Goal: Check status: Check status

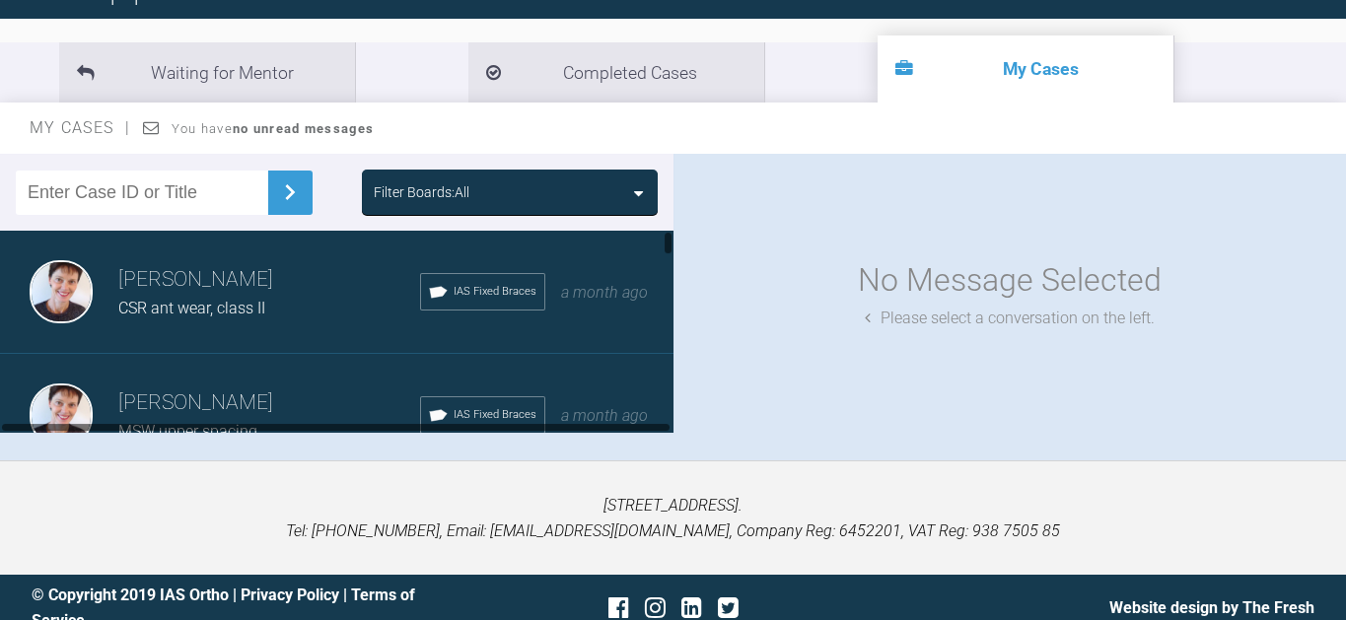
scroll to position [105, 0]
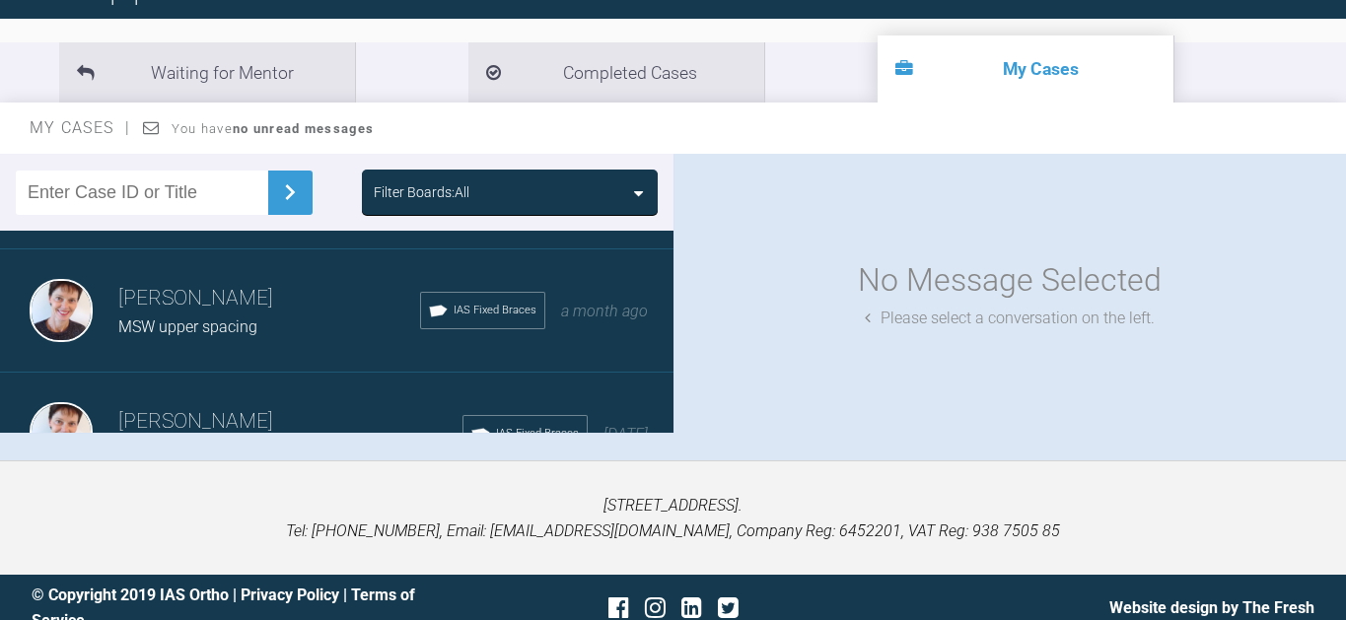
click at [513, 302] on span "IAS Fixed Braces" at bounding box center [495, 311] width 83 height 18
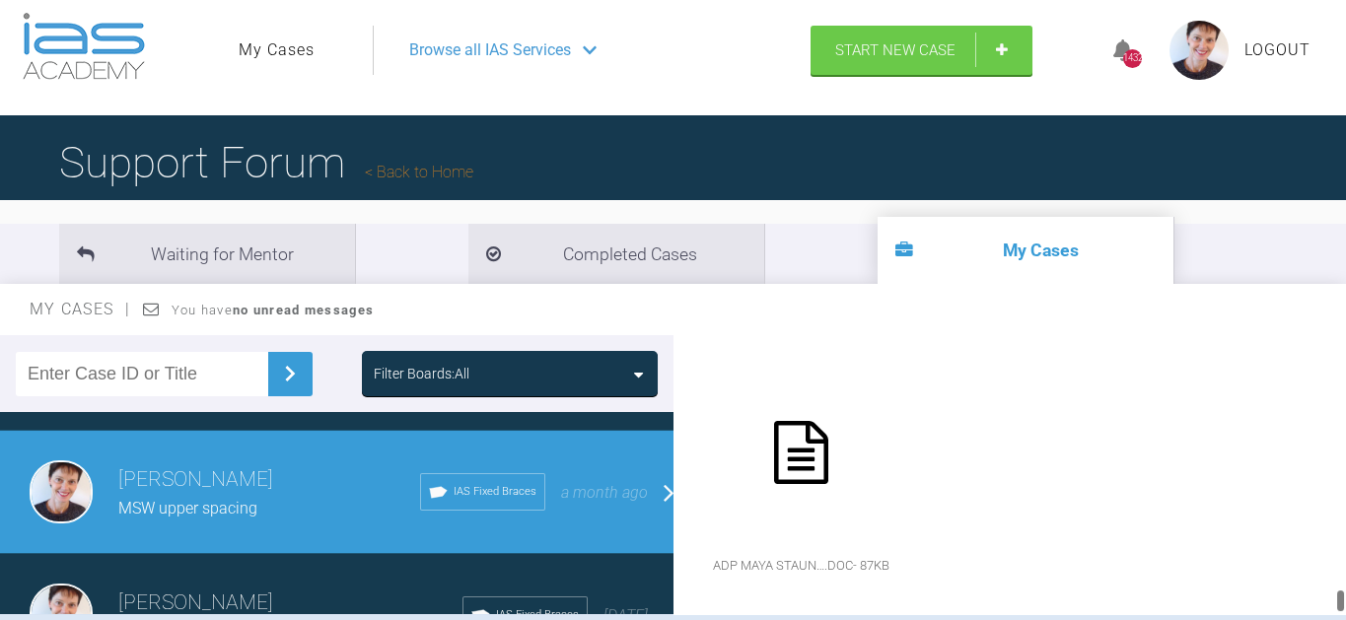
scroll to position [0, 0]
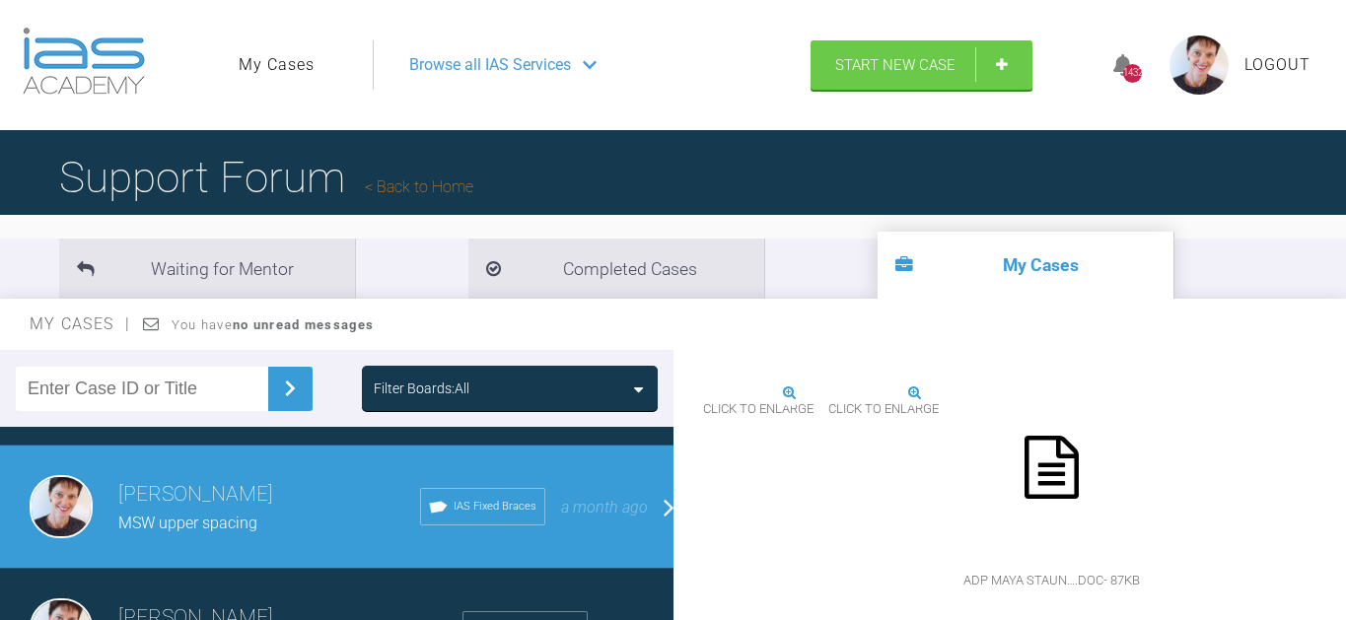
click at [464, 499] on div "IAS Fixed Braces" at bounding box center [482, 506] width 125 height 37
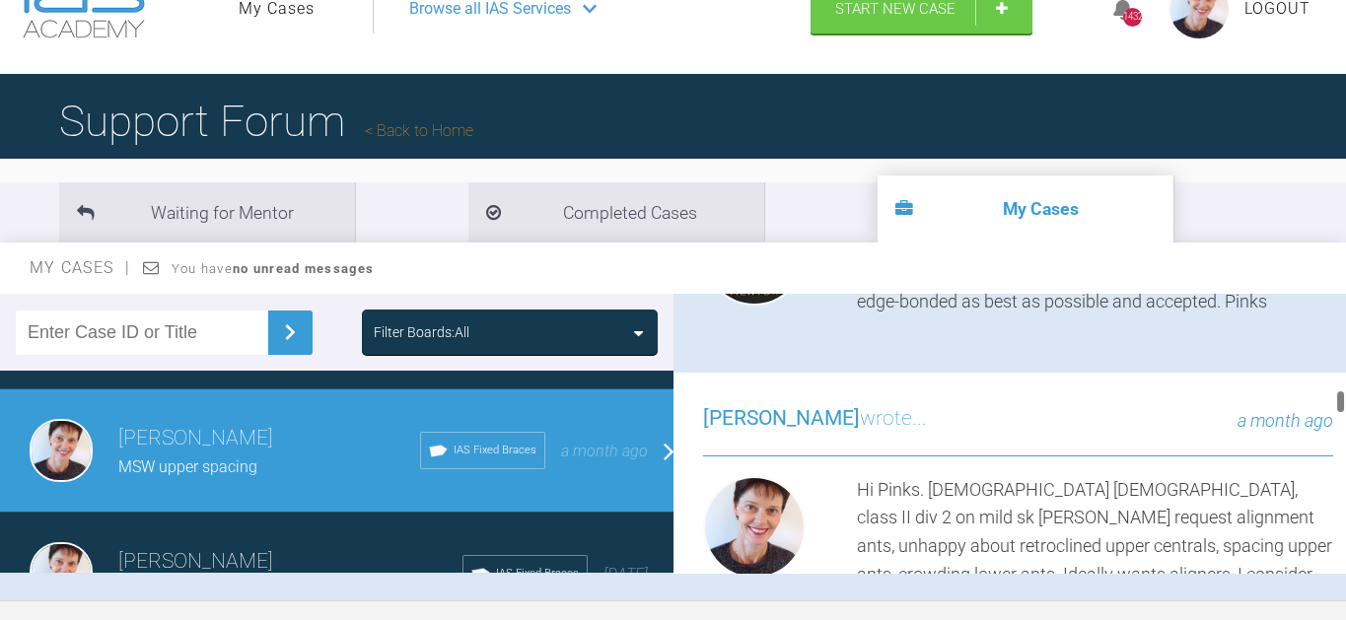
scroll to position [1036, 0]
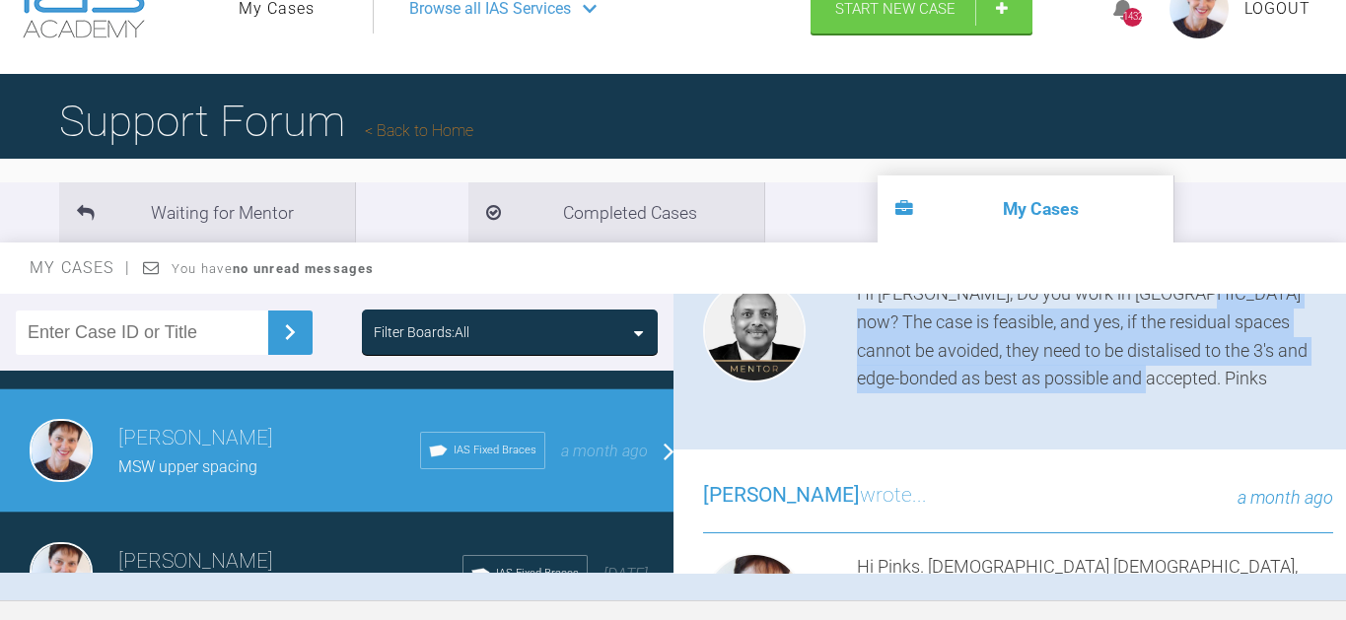
drag, startPoint x: 1181, startPoint y: 362, endPoint x: 1191, endPoint y: 470, distance: 108.9
click at [1191, 450] on div "Utpalendu Bose wrote... a month ago Hi Kirsten, Do you work in Denmark now? The…" at bounding box center [1019, 313] width 690 height 273
copy div "The case is feasible, and yes, if the residual spaces cannot be avoided, they n…"
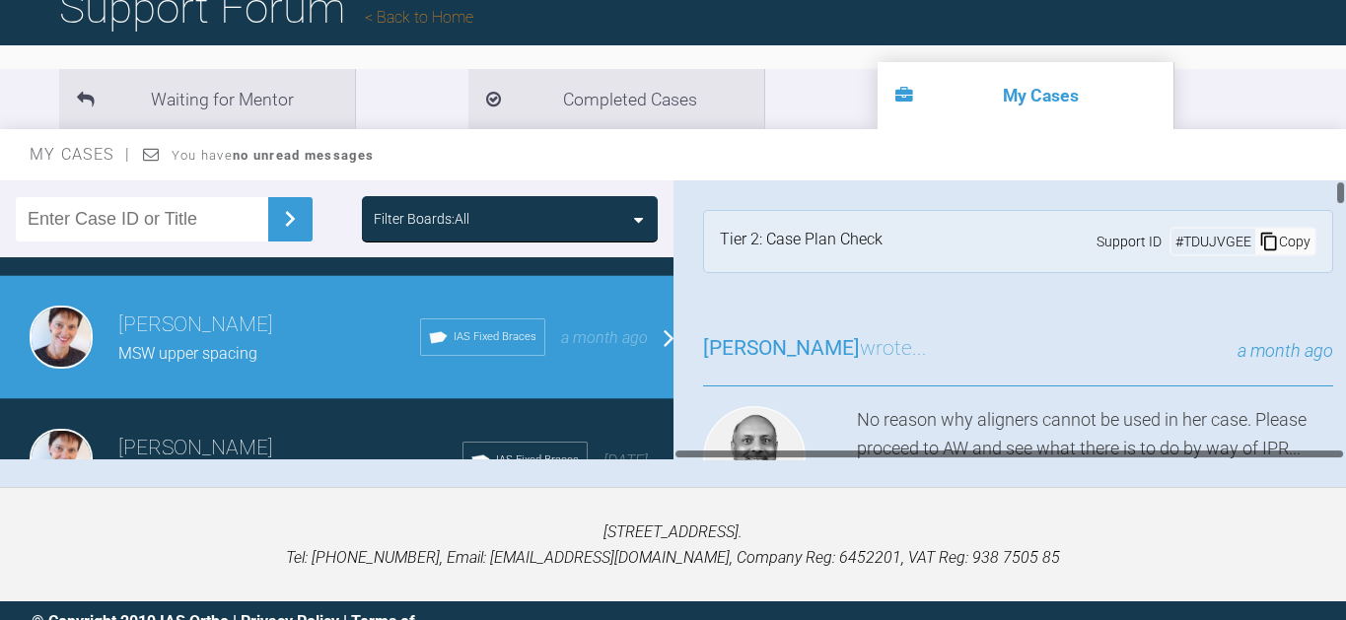
scroll to position [0, 0]
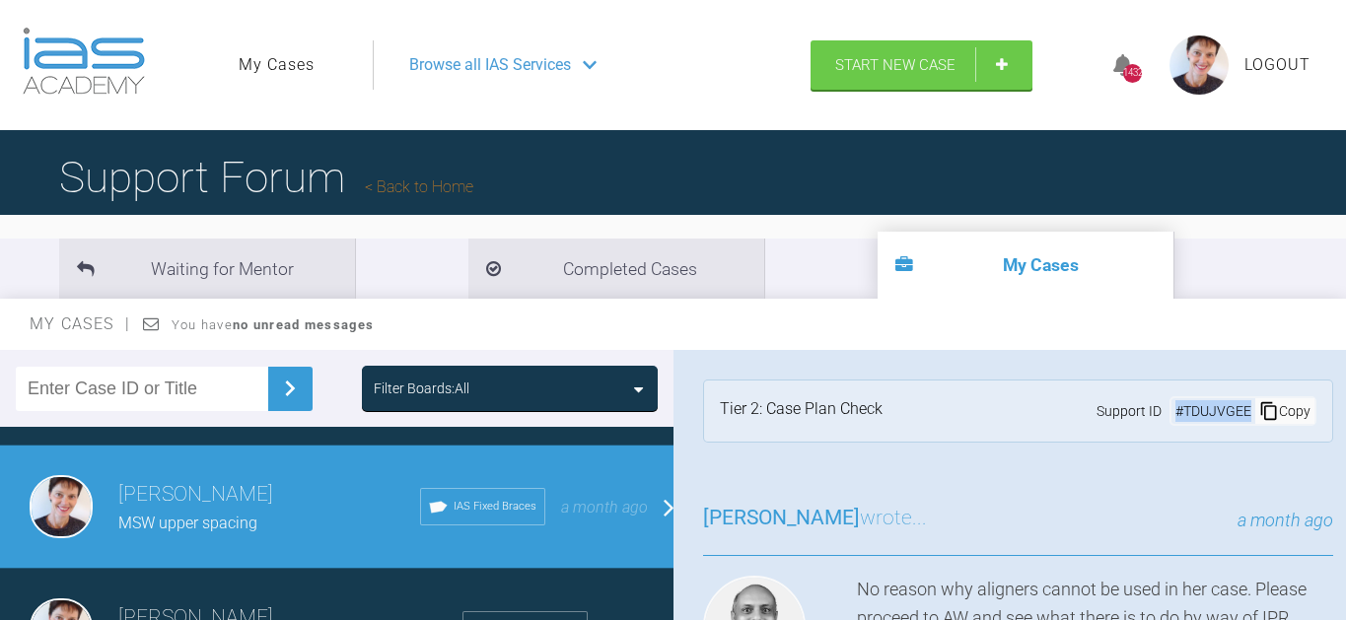
drag, startPoint x: 1167, startPoint y: 405, endPoint x: 1240, endPoint y: 409, distance: 73.1
click at [1240, 409] on div "# TDUJVGEE" at bounding box center [1214, 411] width 84 height 22
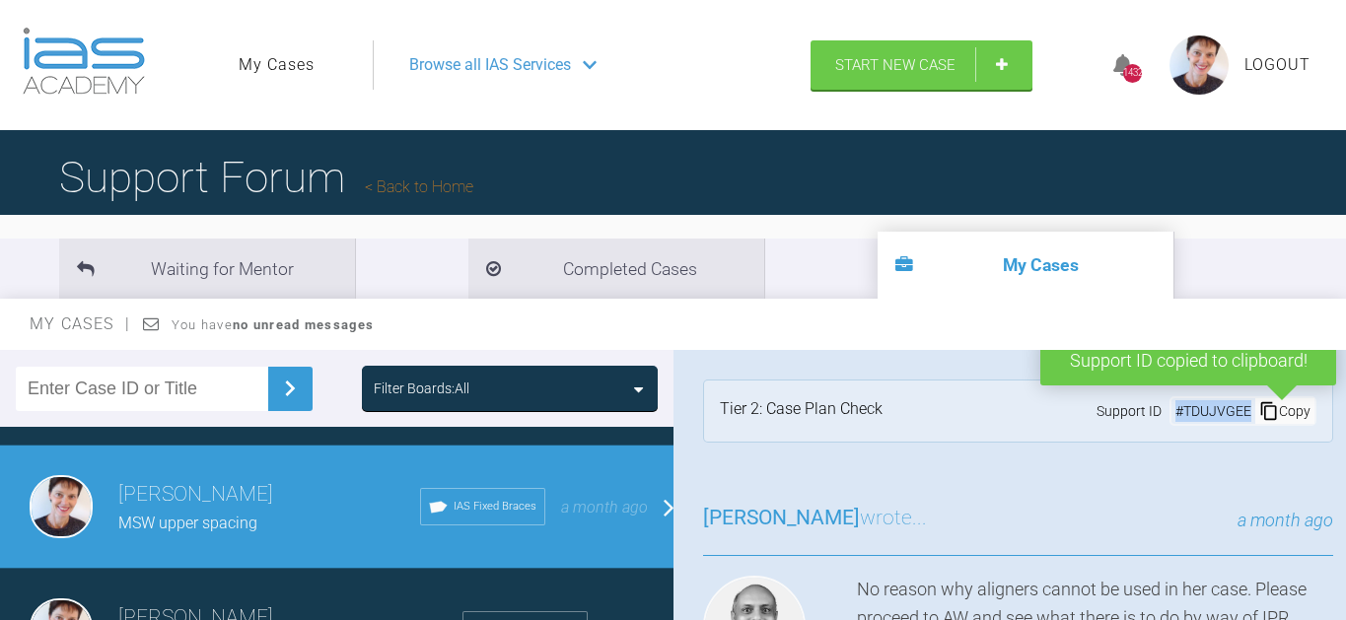
copy div "# TDUJVGEE"
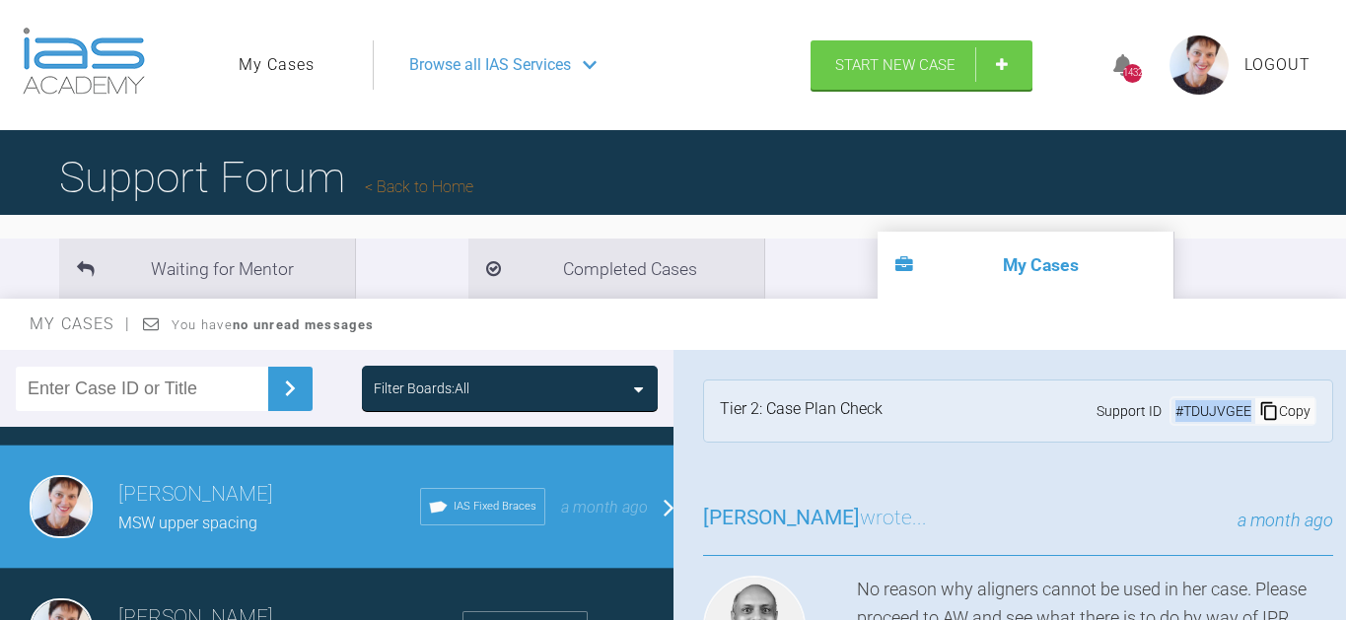
click at [284, 64] on link "My Cases" at bounding box center [277, 65] width 76 height 26
click at [586, 61] on icon at bounding box center [590, 65] width 14 height 8
